Goal: Task Accomplishment & Management: Use online tool/utility

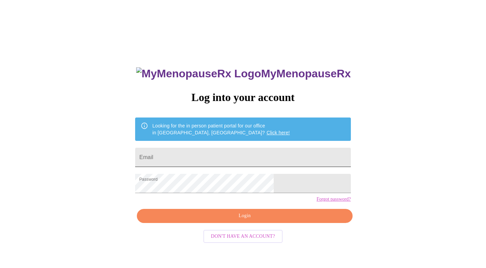
click at [223, 147] on input "Email" at bounding box center [242, 156] width 215 height 19
type input "[PERSON_NAME][EMAIL_ADDRESS][PERSON_NAME][DOMAIN_NAME]"
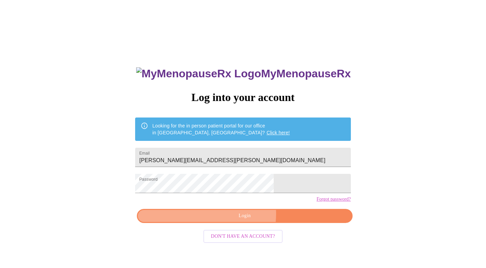
click at [225, 220] on span "Login" at bounding box center [245, 215] width 200 height 9
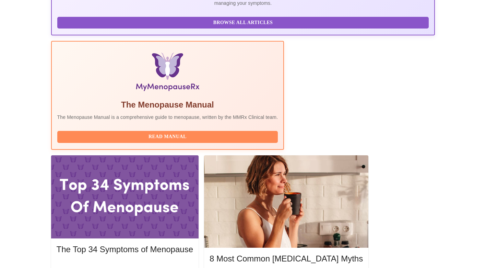
scroll to position [180, 0]
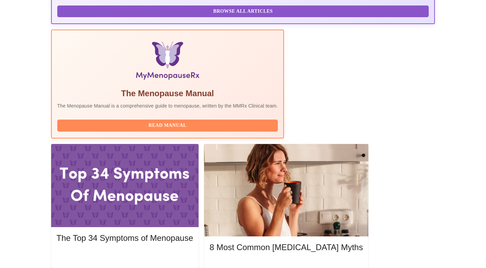
scroll to position [185, 0]
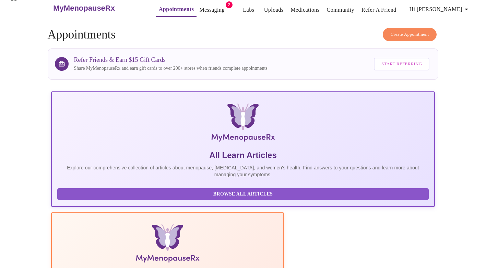
scroll to position [0, 0]
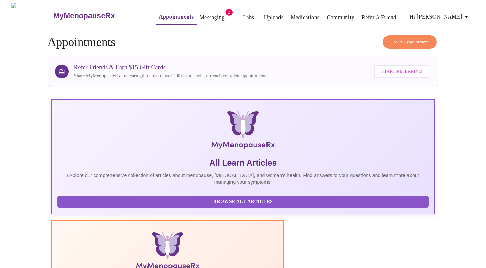
click at [199, 13] on link "Messaging" at bounding box center [211, 18] width 25 height 10
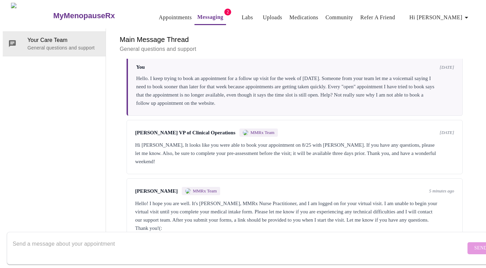
scroll to position [38, 0]
click at [230, 232] on form "Send" at bounding box center [253, 248] width 492 height 33
click at [71, 237] on textarea "Send a message about your appointment" at bounding box center [239, 248] width 453 height 22
drag, startPoint x: 145, startPoint y: 236, endPoint x: 149, endPoint y: 236, distance: 3.4
click at [149, 237] on textarea "I apologize, I thought I completed it [DATE] night. Will look at it." at bounding box center [239, 248] width 453 height 22
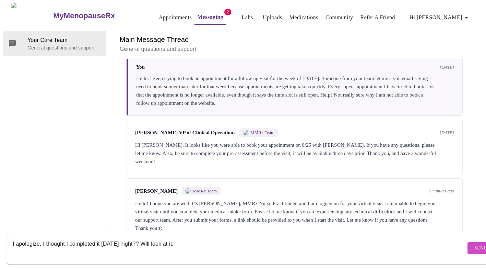
type textarea "I apologize, I thought I completed it [DATE] night?? Will look at it."
click at [474, 244] on span "Send" at bounding box center [480, 248] width 13 height 9
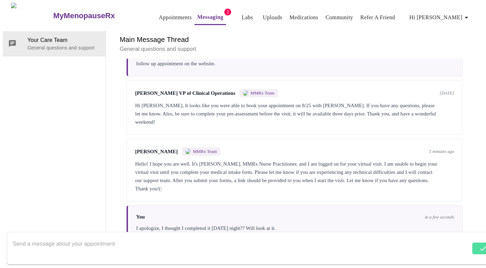
scroll to position [80, 0]
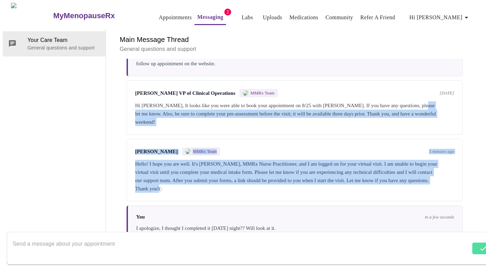
drag, startPoint x: 472, startPoint y: 159, endPoint x: 474, endPoint y: 76, distance: 83.0
click at [474, 76] on div "Messages are typically reviewed within 1-2 business days You [DATE] Hello. I ke…" at bounding box center [294, 150] width 361 height 182
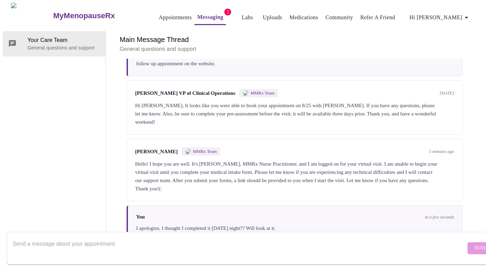
click at [40, 103] on div "Your Care Team General questions and support" at bounding box center [54, 134] width 103 height 212
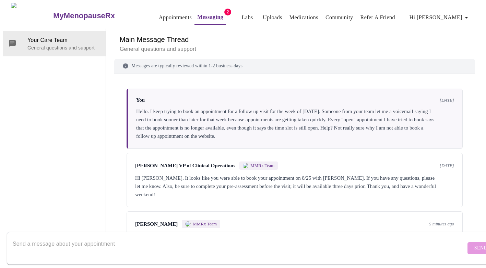
scroll to position [0, 0]
click at [167, 14] on link "Appointments" at bounding box center [175, 18] width 33 height 10
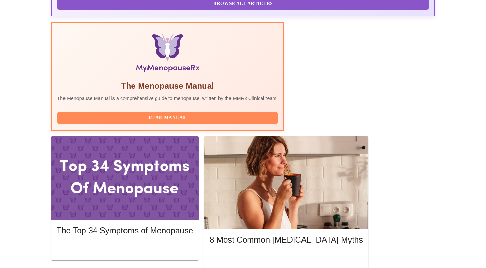
scroll to position [201, 0]
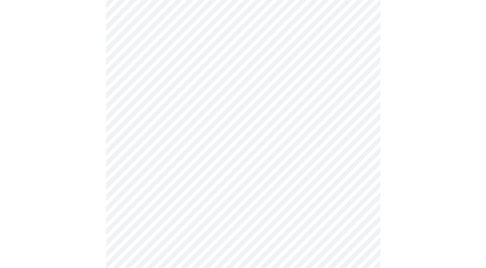
scroll to position [450, 0]
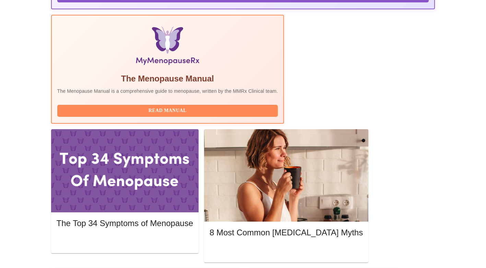
scroll to position [235, 0]
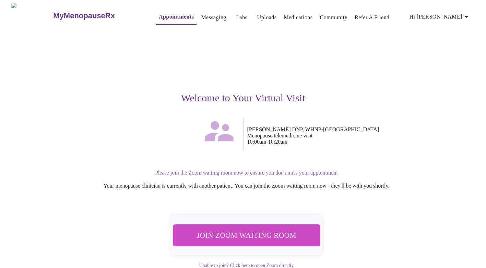
click at [224, 229] on span "Join Zoom Waiting Room" at bounding box center [246, 234] width 129 height 13
